Goal: Task Accomplishment & Management: Use online tool/utility

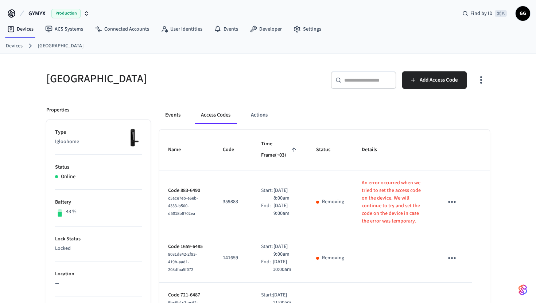
click at [172, 113] on button "Events" at bounding box center [172, 114] width 27 height 17
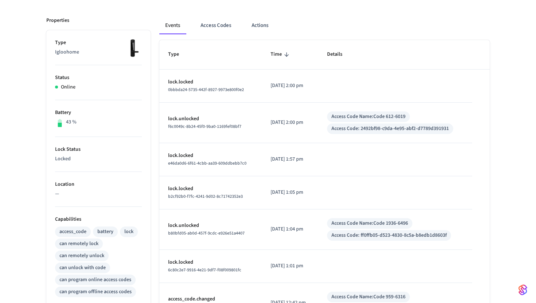
scroll to position [252, 0]
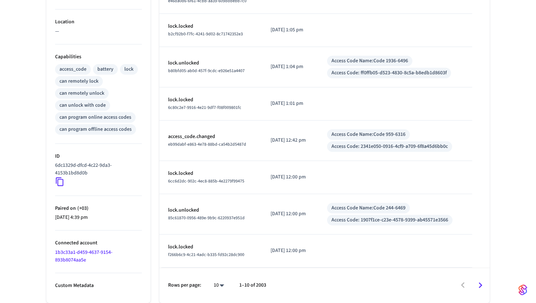
click at [221, 282] on body "GYMYX Production Find by ID ⌘ K GG Devices ACS Systems Connected Accounts User …" at bounding box center [268, 25] width 536 height 555
click at [221, 282] on li "100" at bounding box center [215, 281] width 19 height 19
type input "***"
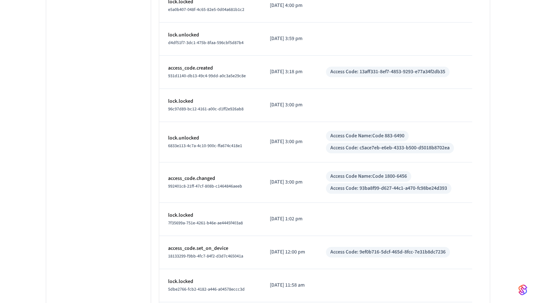
scroll to position [3210, 0]
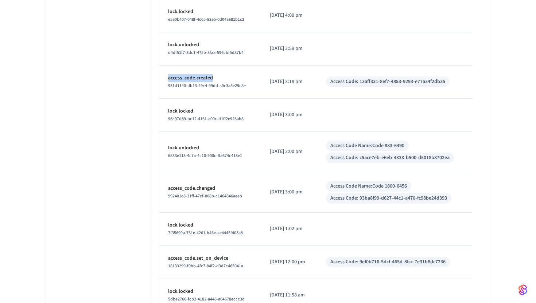
drag, startPoint x: 216, startPoint y: 78, endPoint x: 163, endPoint y: 78, distance: 53.9
click at [163, 78] on td "access_code.created 931d1140-db13-49c4-99dd-a0c3a5e29c8e" at bounding box center [210, 82] width 102 height 33
copy p "access_code.created"
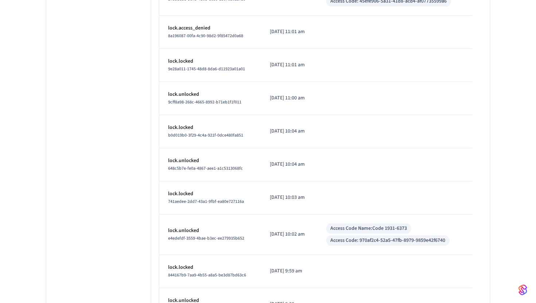
scroll to position [0, 0]
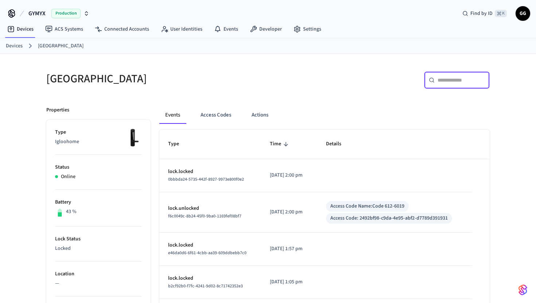
click at [452, 79] on input "text" at bounding box center [460, 80] width 47 height 7
paste input "**********"
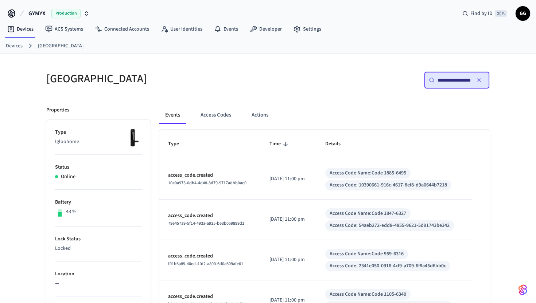
scroll to position [0, 12]
type input "**********"
drag, startPoint x: 230, startPoint y: 175, endPoint x: 167, endPoint y: 175, distance: 63.4
click at [167, 175] on td "access_code.created 10e0a973-0db4-4d48-8d79-9717adbb0ac0" at bounding box center [209, 179] width 101 height 40
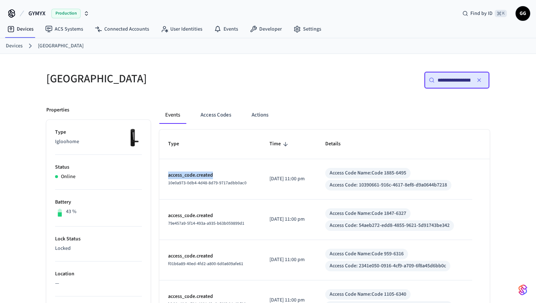
copy p "access_code.created"
click at [477, 81] on icon "button" at bounding box center [478, 80] width 3 height 3
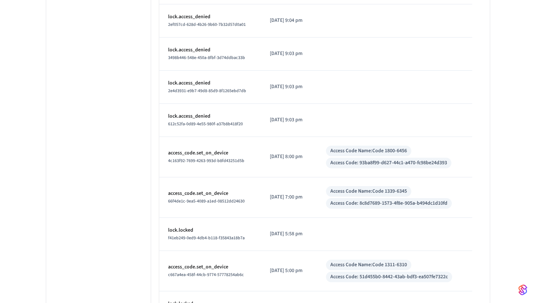
scroll to position [2736, 0]
drag, startPoint x: 230, startPoint y: 152, endPoint x: 167, endPoint y: 153, distance: 62.3
click at [167, 153] on td "access_code.set_on_device 4c163f92-7699-4263-993d-b8fd43251d5b" at bounding box center [210, 158] width 102 height 40
copy p "access_code.set_on_device"
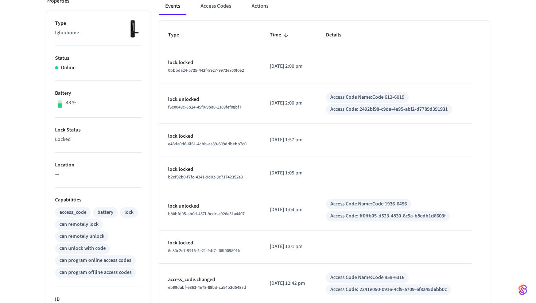
scroll to position [0, 0]
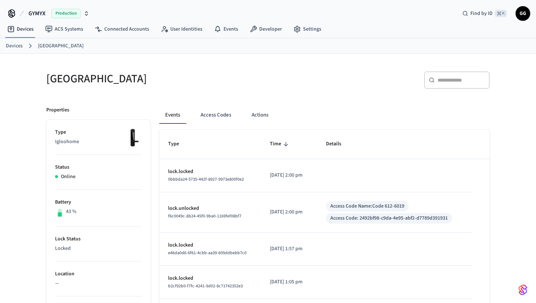
click at [439, 86] on div "​ ​" at bounding box center [457, 79] width 66 height 17
paste input "**********"
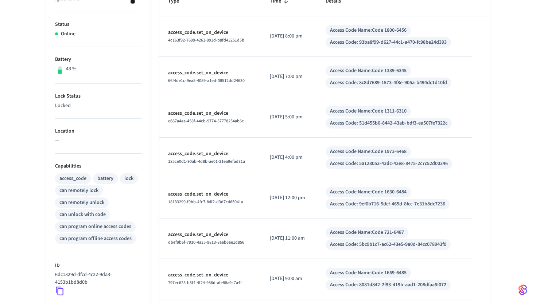
scroll to position [145, 0]
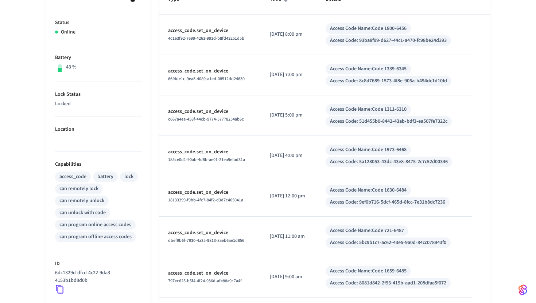
type input "**********"
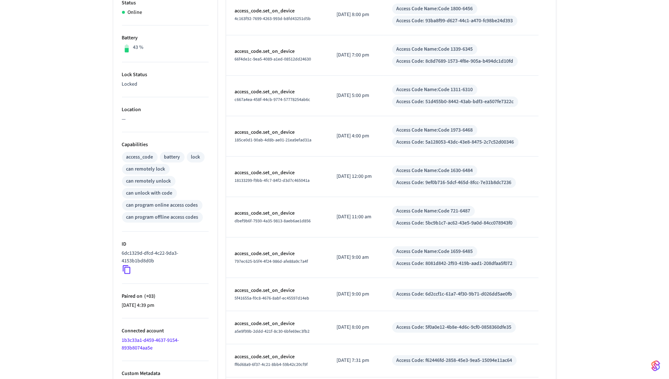
scroll to position [165, 0]
